Goal: Task Accomplishment & Management: Complete application form

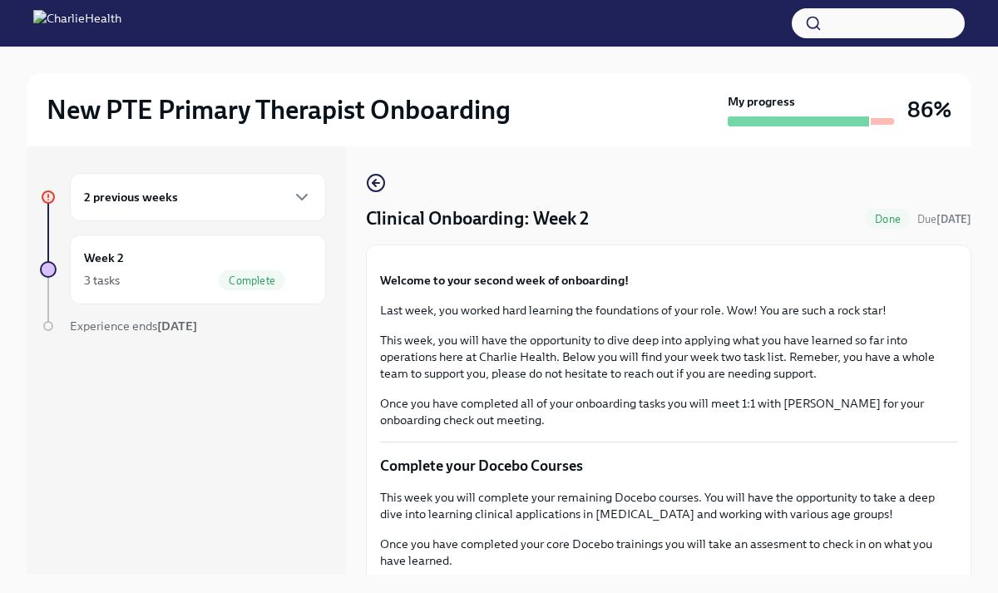
click at [990, 303] on div "New PTE Primary Therapist Onboarding My progress 86% 2 previous weeks Week 2 3 …" at bounding box center [499, 334] width 998 height 575
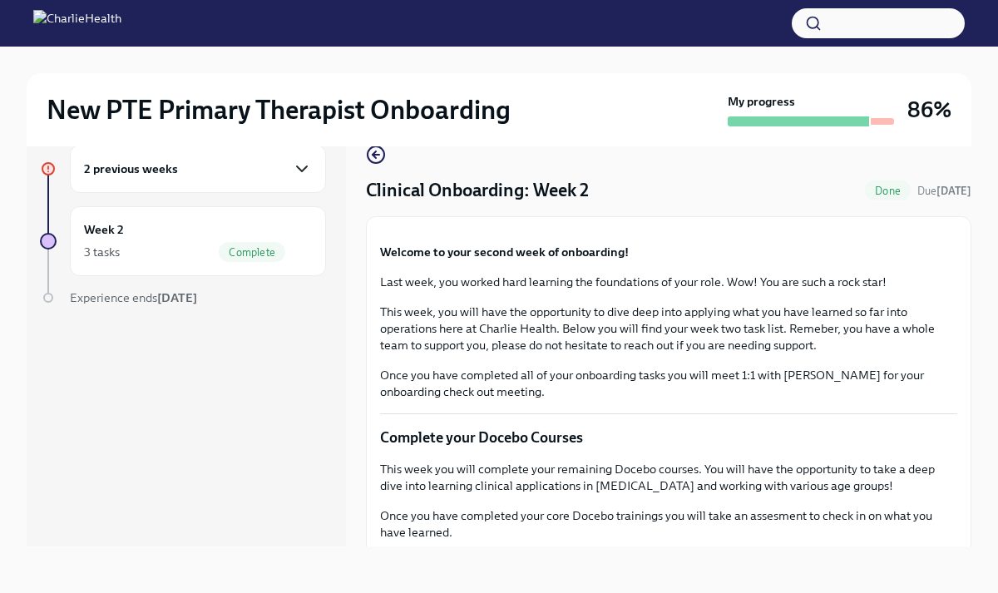
click at [304, 173] on icon "button" at bounding box center [302, 169] width 20 height 20
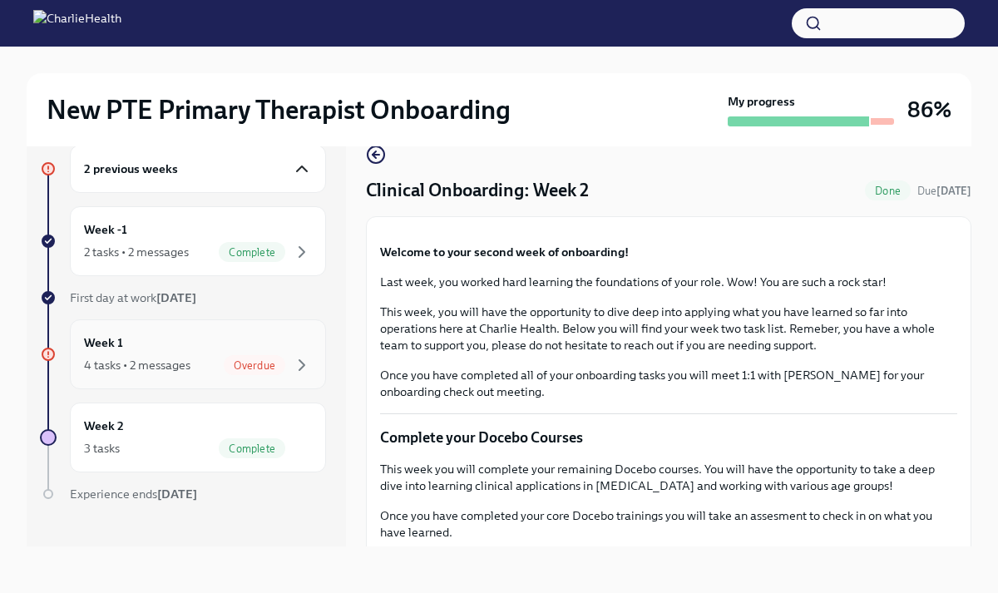
click at [290, 333] on div "Week 1 4 tasks • 2 messages Overdue" at bounding box center [198, 354] width 228 height 42
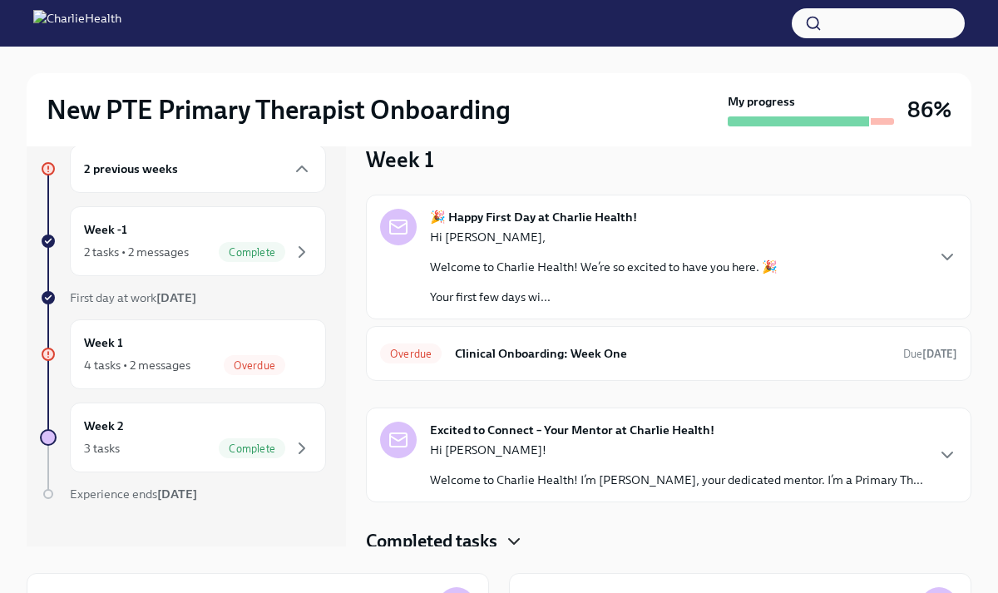
click at [519, 542] on icon "button" at bounding box center [514, 541] width 20 height 20
click at [521, 537] on icon "button" at bounding box center [514, 541] width 20 height 20
click at [951, 261] on icon "button" at bounding box center [947, 257] width 20 height 20
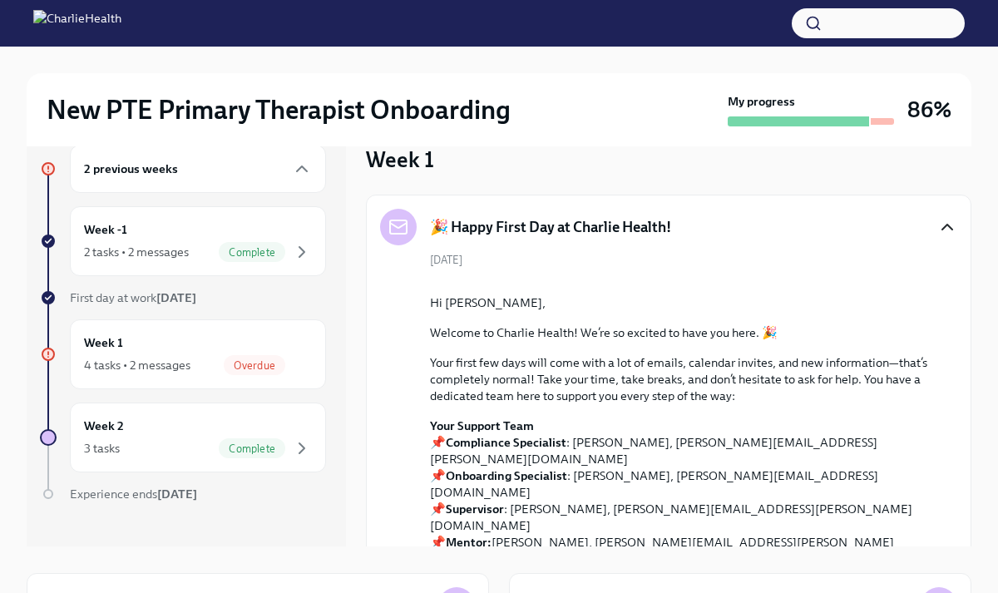
click at [947, 233] on icon "button" at bounding box center [947, 227] width 20 height 20
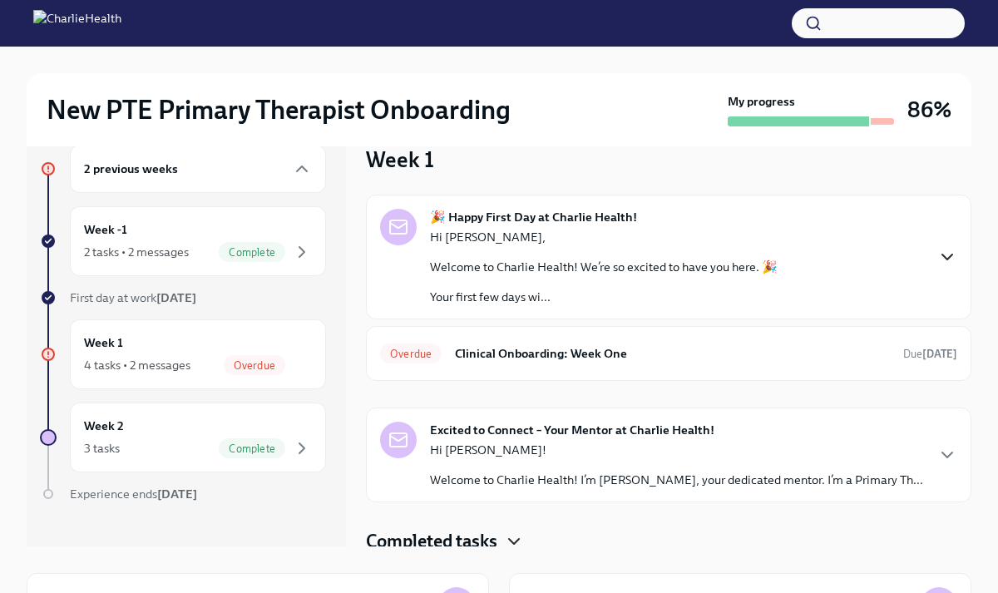
click at [985, 387] on div "New PTE Primary Therapist Onboarding My progress 86% 2 previous weeks Week -1 2…" at bounding box center [499, 410] width 998 height 785
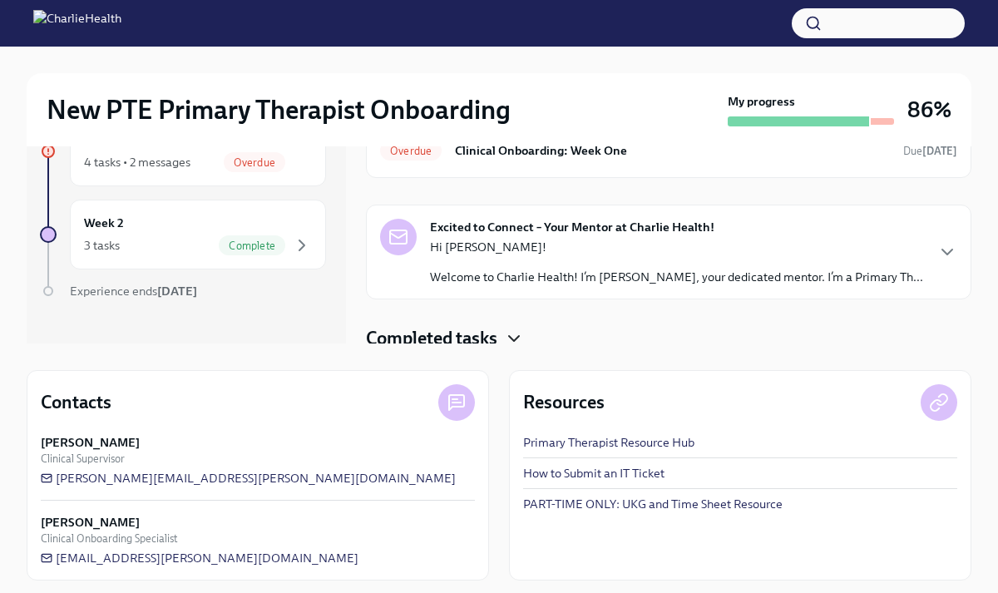
scroll to position [239, 0]
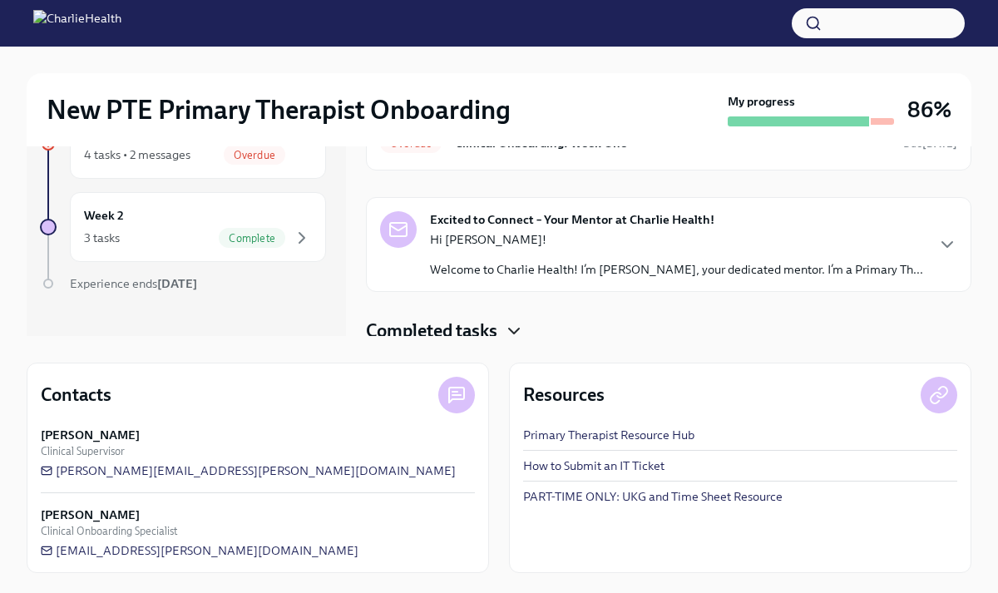
click at [640, 185] on div "🎉 Happy First Day at Charlie Health! Hi [PERSON_NAME], Welcome to Charlie Healt…" at bounding box center [668, 138] width 605 height 308
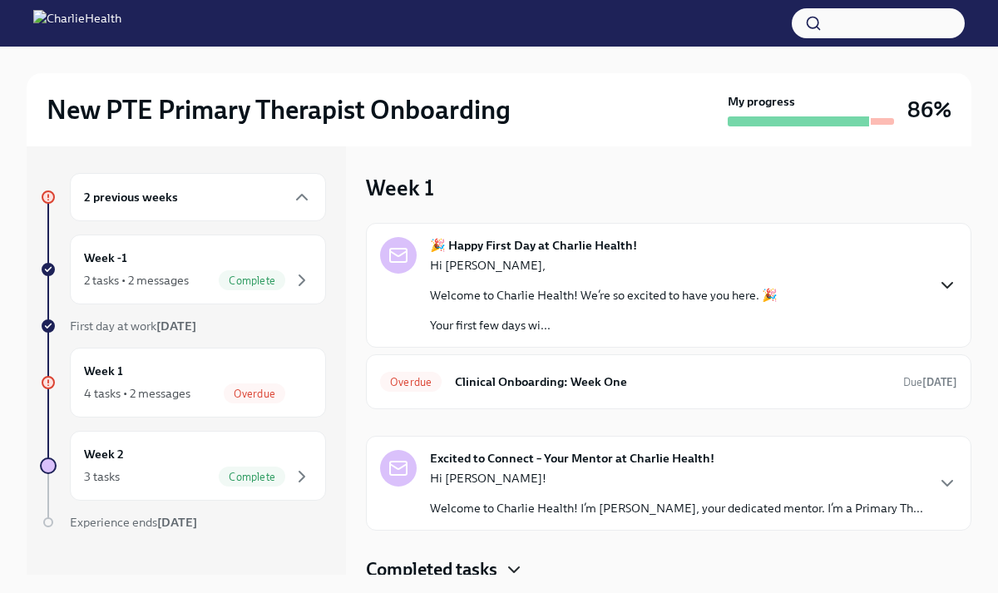
scroll to position [0, 0]
click at [273, 276] on span "Complete" at bounding box center [252, 280] width 67 height 12
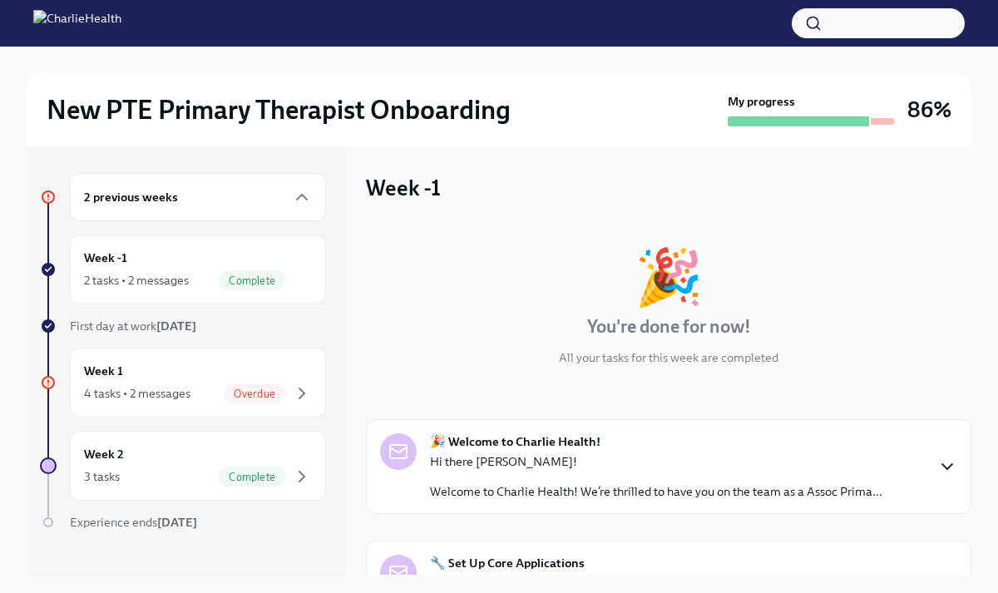
click at [945, 463] on icon "button" at bounding box center [947, 467] width 20 height 20
